Goal: Find specific page/section: Find specific page/section

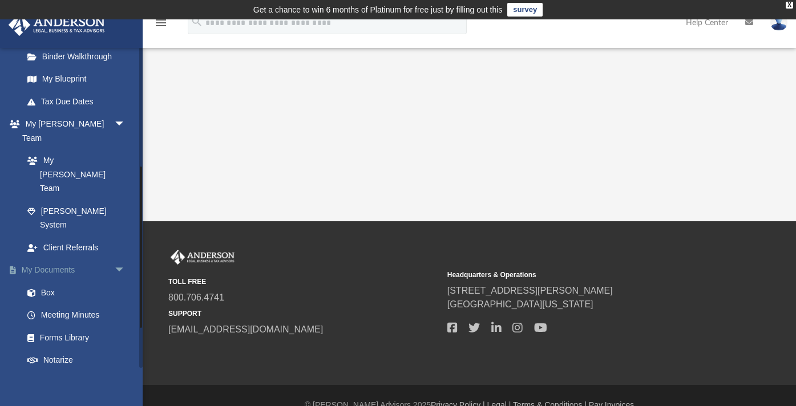
scroll to position [237, 0]
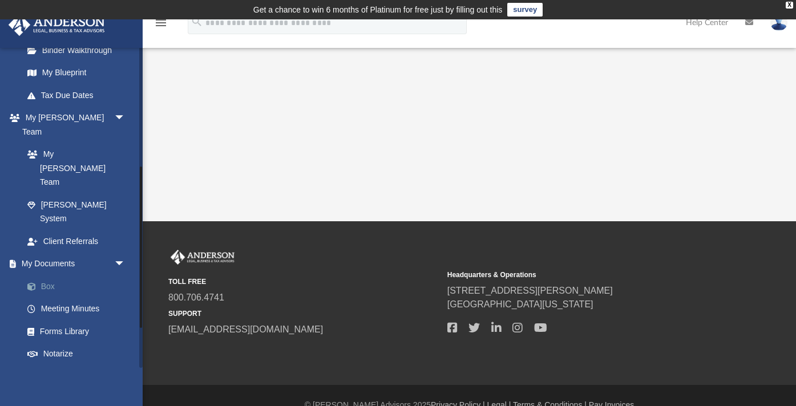
click at [83, 275] on link "Box" at bounding box center [79, 286] width 127 height 23
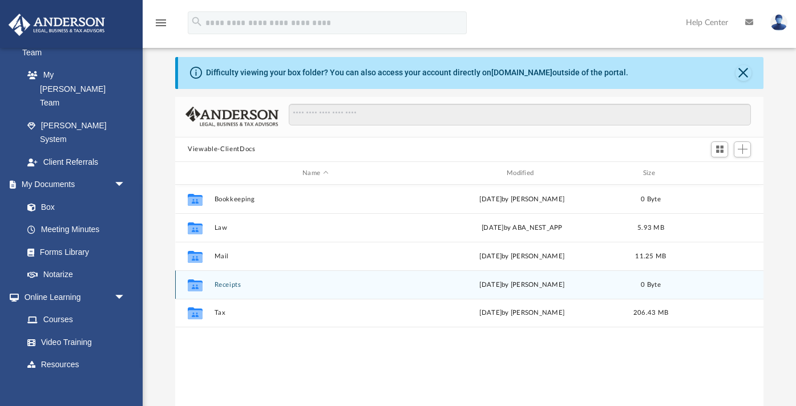
scroll to position [31, 0]
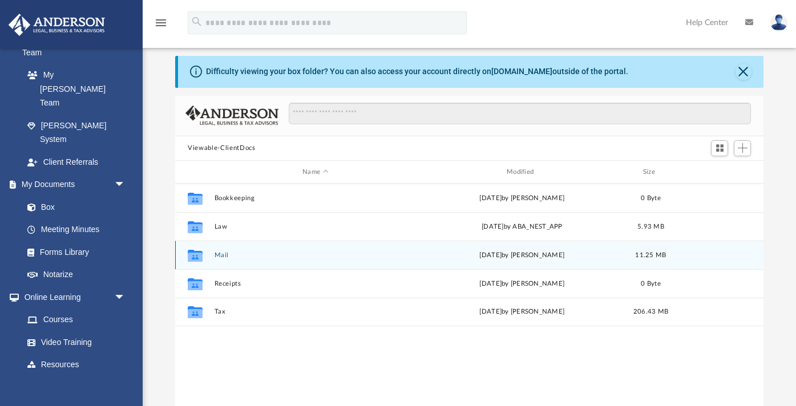
click at [221, 261] on div "Collaborated Folder Mail [DATE] by [PERSON_NAME] 11.25 MB" at bounding box center [469, 255] width 588 height 29
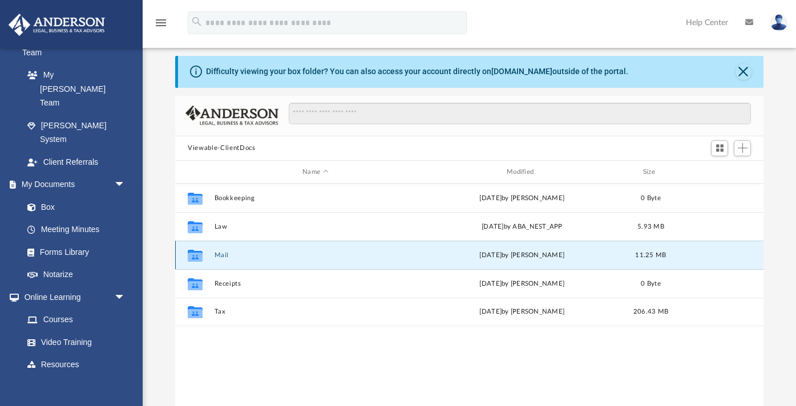
click at [213, 255] on div "Collaborated Folder Mail [DATE] by [PERSON_NAME] 11.25 MB" at bounding box center [469, 255] width 588 height 29
click at [217, 255] on button "Mail" at bounding box center [315, 255] width 202 height 7
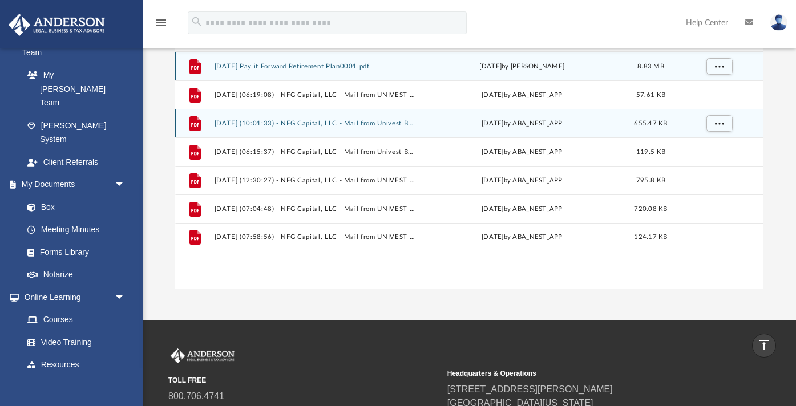
scroll to position [159, 0]
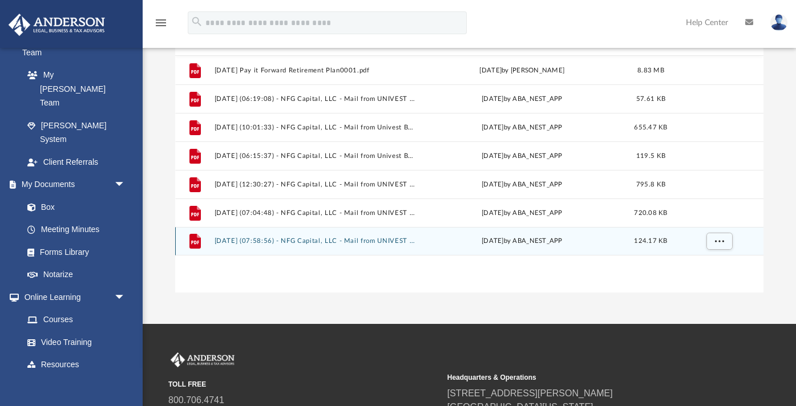
click at [351, 241] on button "[DATE] (07:58:56) - NFG Capital, LLC - Mail from UNIVEST BANK AND TRUST CO..pdf" at bounding box center [315, 241] width 202 height 7
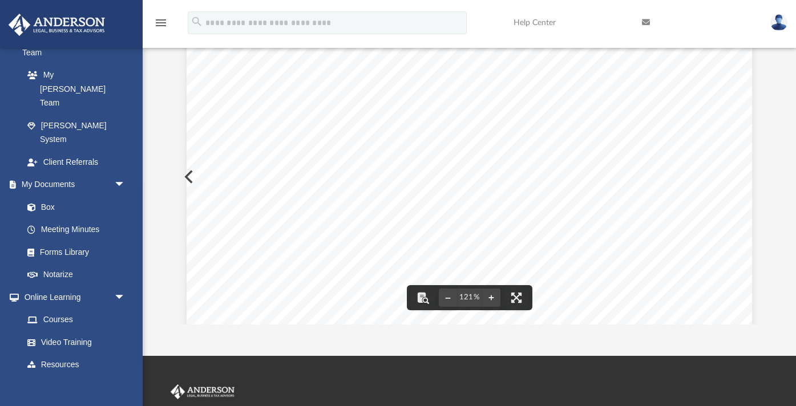
scroll to position [0, 0]
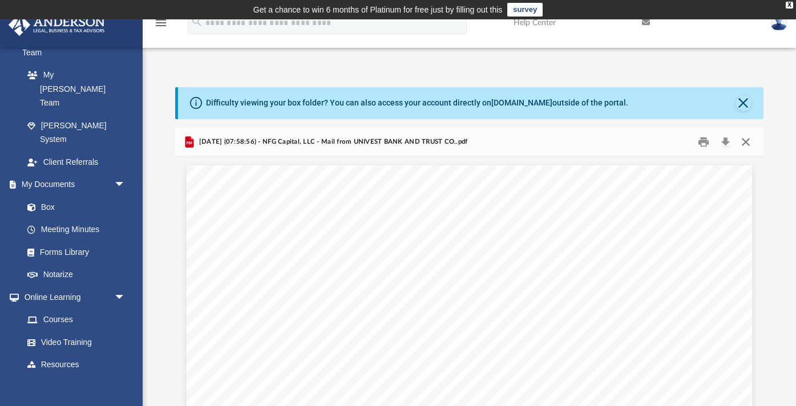
click at [747, 140] on button "Close" at bounding box center [745, 142] width 21 height 18
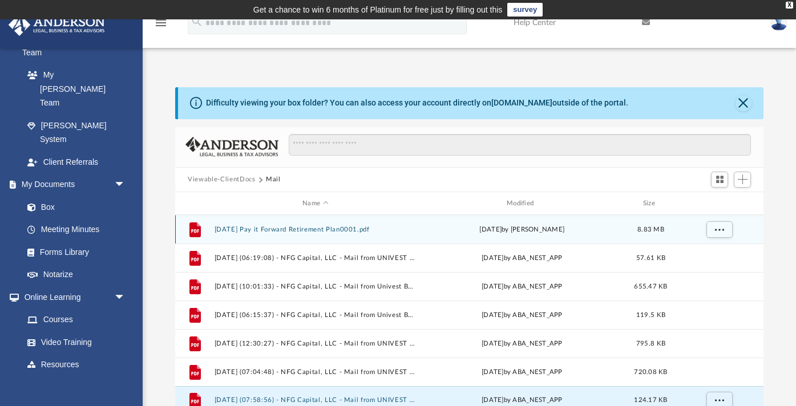
click at [333, 230] on button "[DATE] Pay it Forward Retirement Plan0001.pdf" at bounding box center [315, 229] width 202 height 7
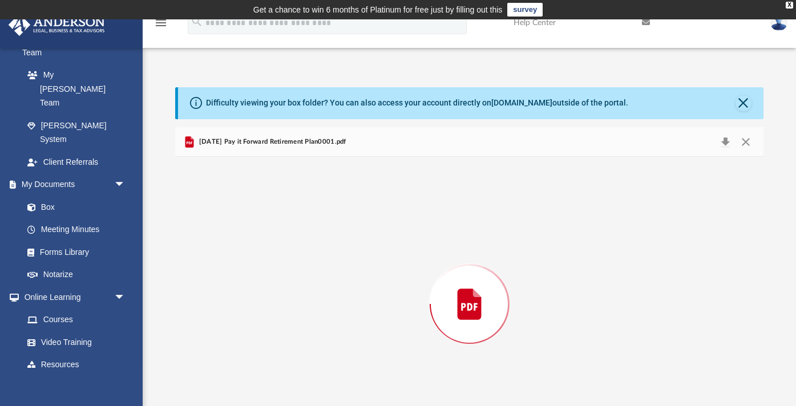
scroll to position [45, 0]
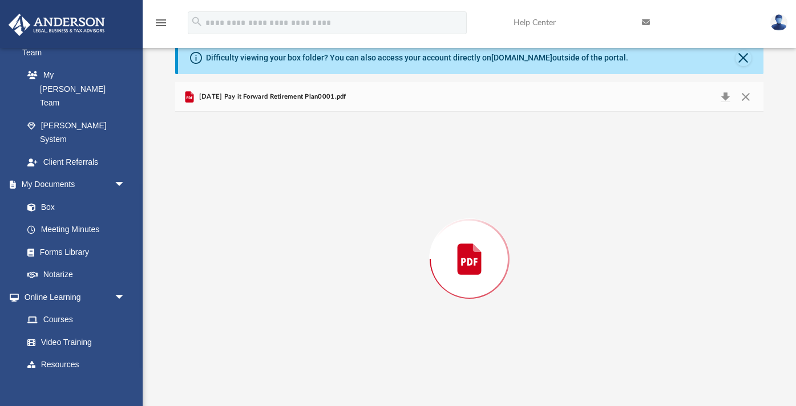
click at [333, 230] on div "Preview" at bounding box center [469, 259] width 588 height 294
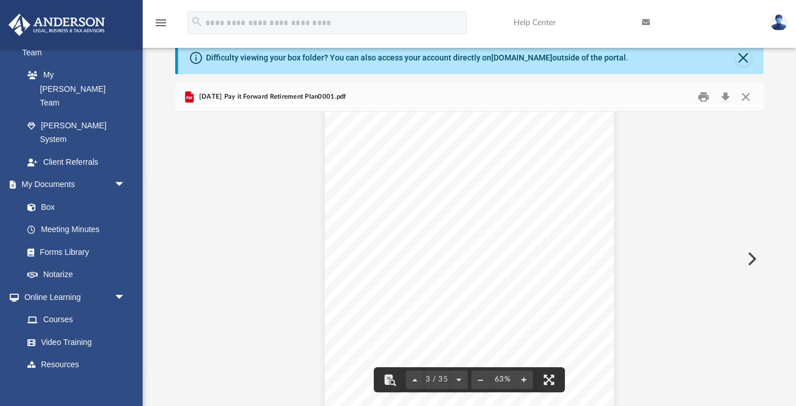
scroll to position [601, 0]
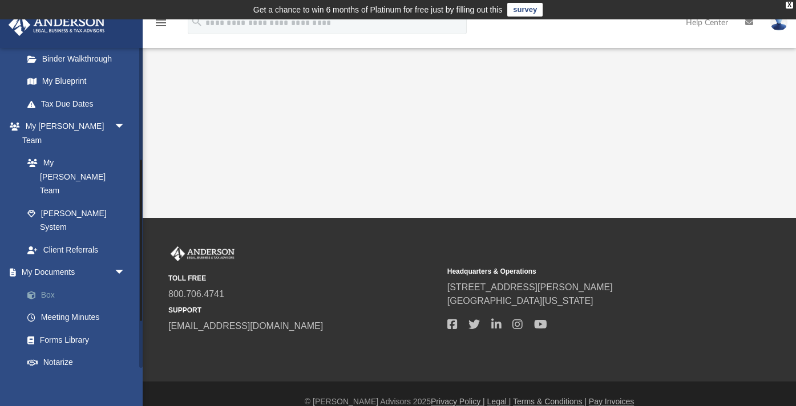
scroll to position [252, 0]
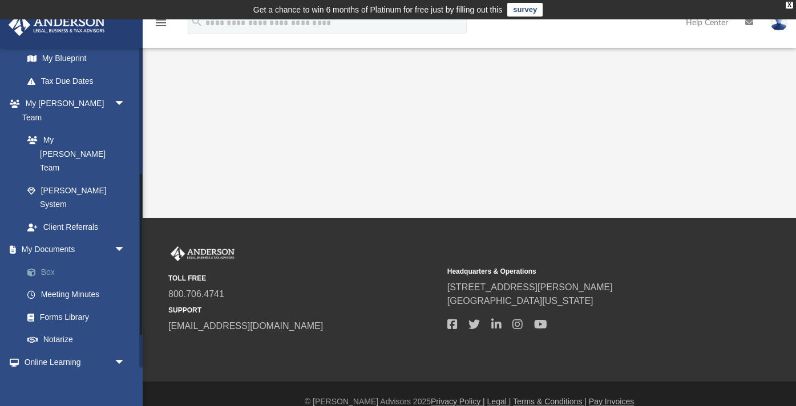
click at [83, 261] on link "Box" at bounding box center [79, 272] width 127 height 23
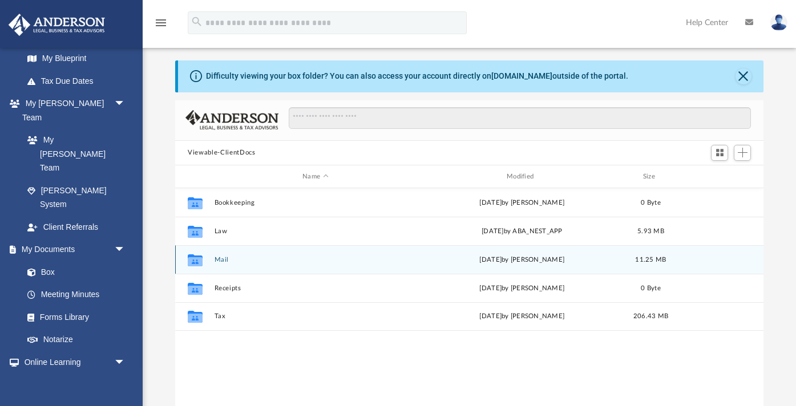
scroll to position [37, 0]
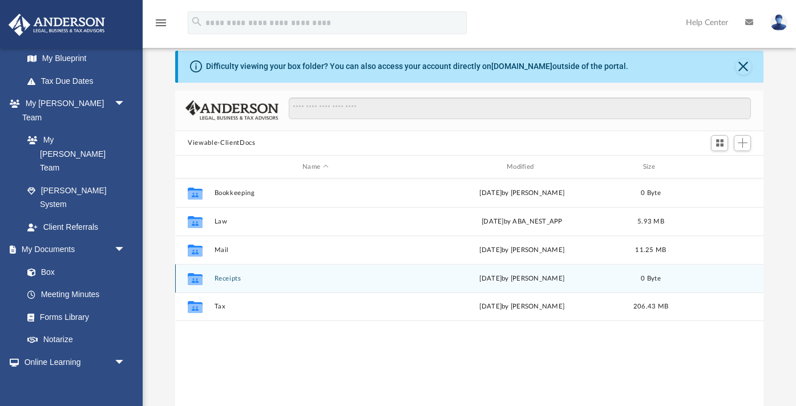
click at [218, 278] on button "Receipts" at bounding box center [315, 278] width 202 height 7
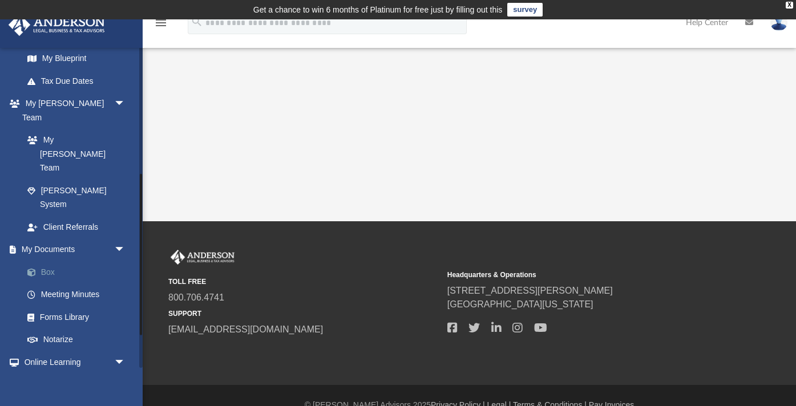
click at [93, 261] on link "Box" at bounding box center [79, 272] width 127 height 23
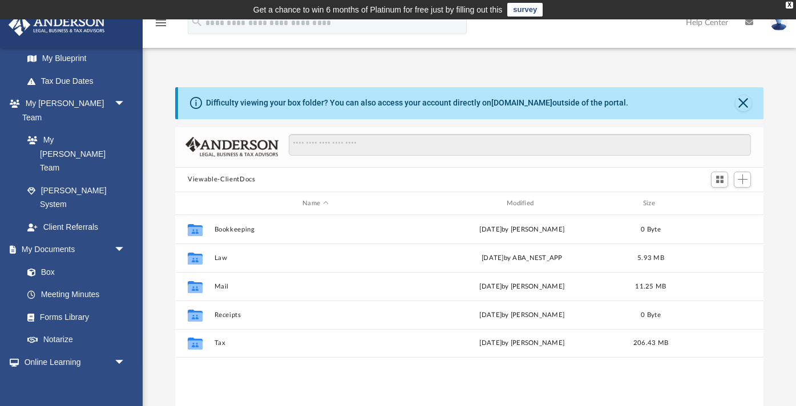
scroll to position [259, 588]
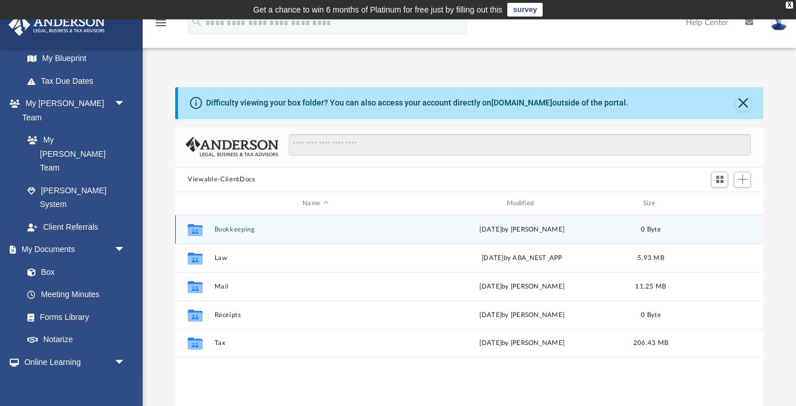
click at [227, 228] on button "Bookkeeping" at bounding box center [315, 229] width 202 height 7
